Goal: Consume media (video, audio): Consume media (video, audio)

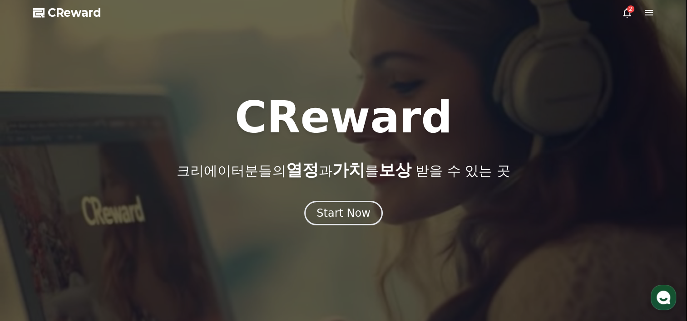
click at [629, 12] on div "2" at bounding box center [630, 8] width 7 height 7
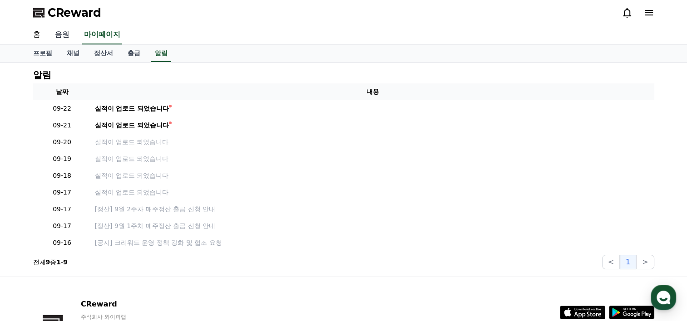
click at [66, 38] on link "음원" at bounding box center [62, 34] width 29 height 19
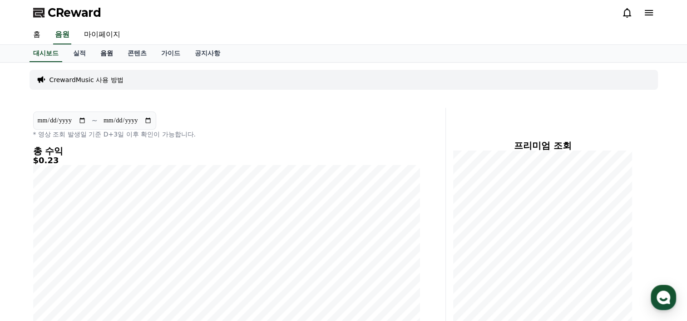
click at [103, 51] on link "음원" at bounding box center [106, 53] width 27 height 17
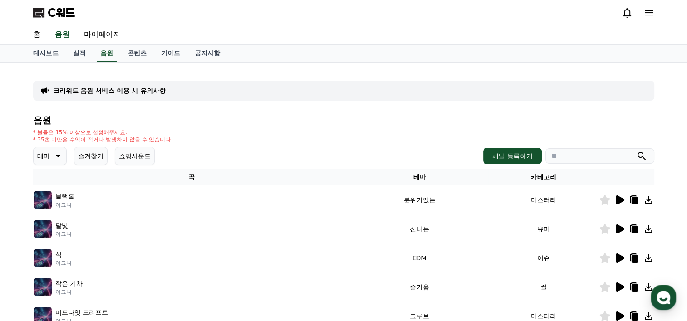
click at [569, 111] on div "크리워드 음원 서비스 이용 시 유의사항 음원 * 볼륨은 15% 이상으로 설정해주세요. * 35초 미만은 수익이 적거나 발생하지 않을 수 있습니…" at bounding box center [343, 282] width 621 height 424
click at [619, 198] on icon at bounding box center [619, 200] width 9 height 9
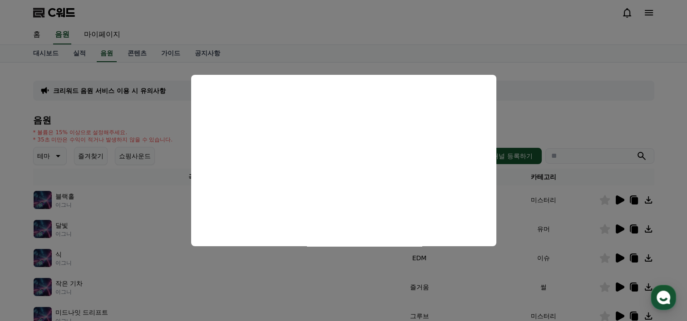
click at [580, 57] on button "모달 닫기" at bounding box center [343, 160] width 687 height 321
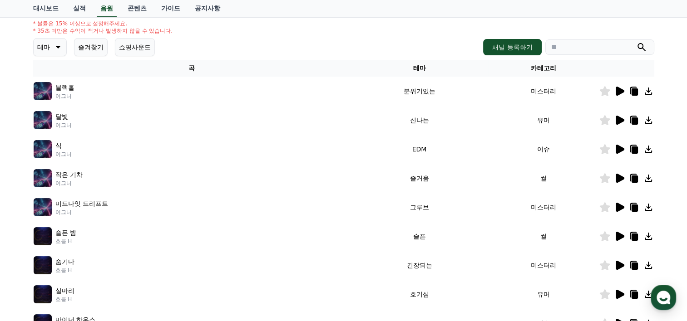
scroll to position [113, 0]
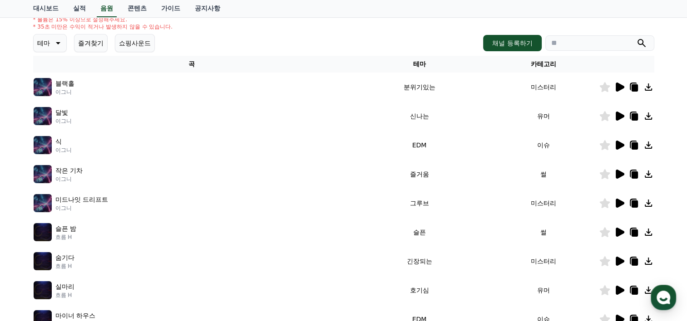
click at [619, 174] on icon at bounding box center [619, 174] width 9 height 9
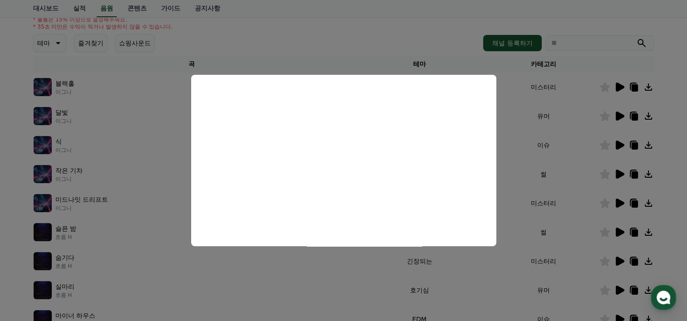
click at [661, 55] on button "모달 닫기" at bounding box center [343, 160] width 687 height 321
